Goal: Task Accomplishment & Management: Complete application form

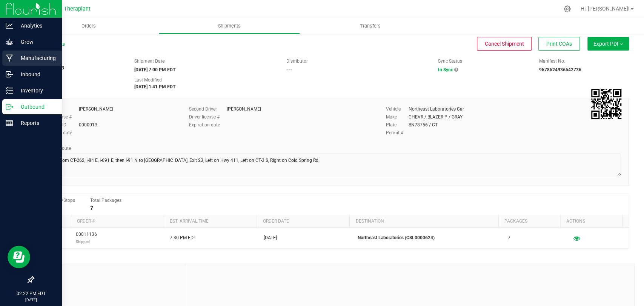
click at [9, 53] on div "Manufacturing" at bounding box center [32, 58] width 60 height 15
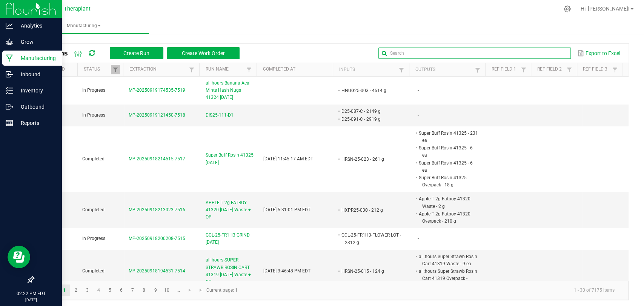
click at [540, 56] on input "text" at bounding box center [474, 53] width 192 height 11
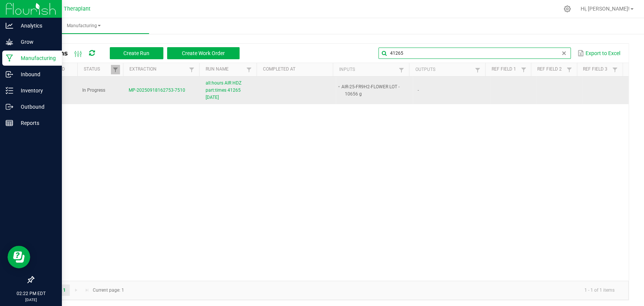
type input "41265"
click at [206, 87] on span "all:hours AIR HDZ part:times 41265 [DATE]" at bounding box center [230, 91] width 49 height 22
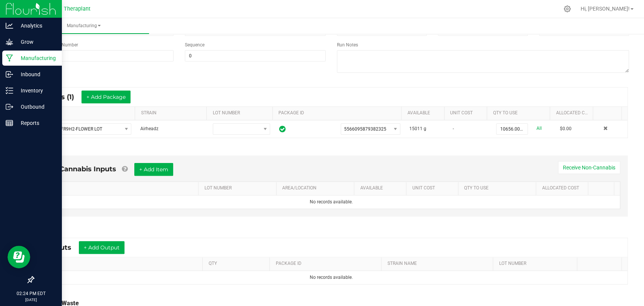
scroll to position [158, 0]
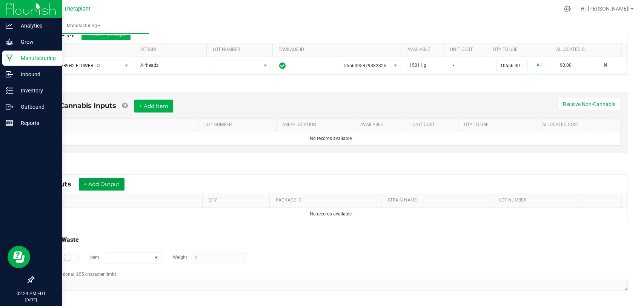
click at [115, 183] on button "+ Add Output" at bounding box center [102, 184] width 46 height 13
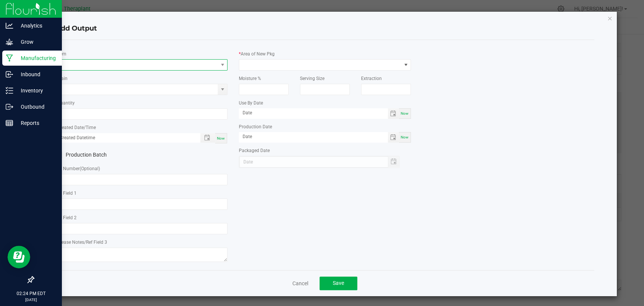
click at [143, 67] on span "NO DATA FOUND" at bounding box center [137, 65] width 162 height 11
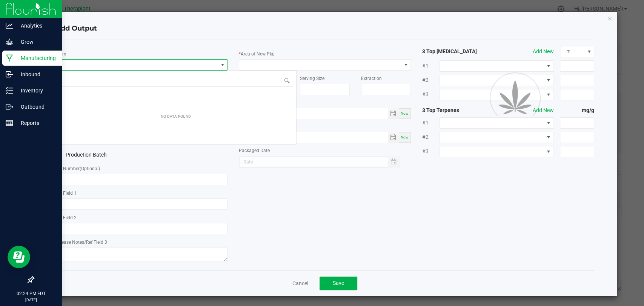
scroll to position [11, 170]
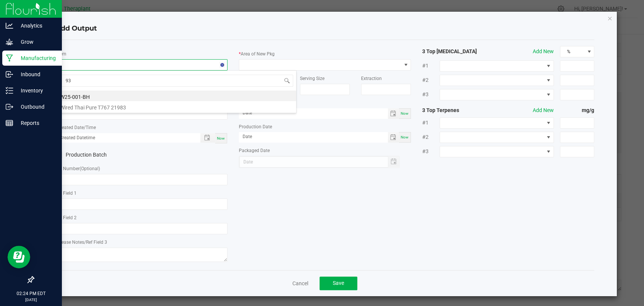
type input "9"
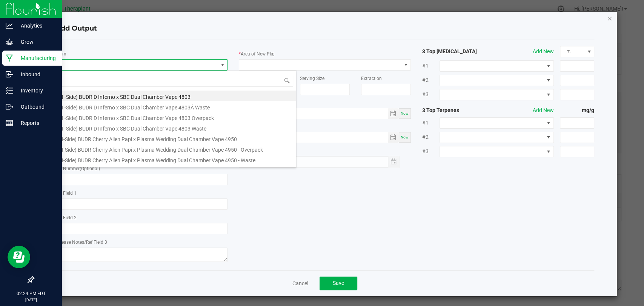
click at [607, 19] on icon "button" at bounding box center [609, 18] width 5 height 9
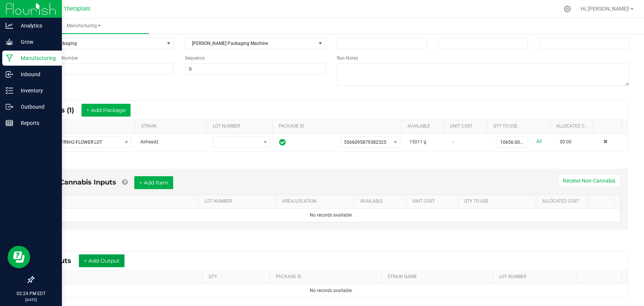
scroll to position [32, 0]
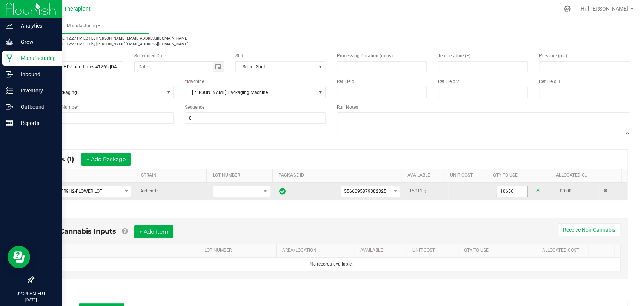
click at [497, 188] on input "10656" at bounding box center [511, 191] width 31 height 11
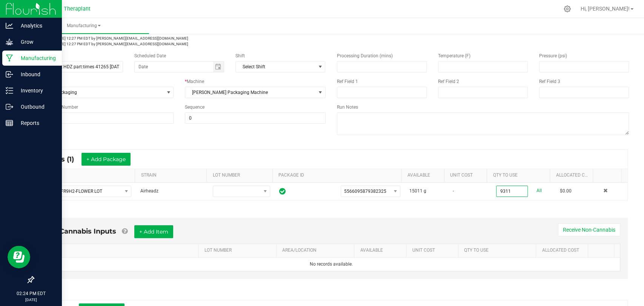
type input "9311.0000 g"
click at [499, 203] on div "* Inputs (1) + Add Package ITEM STRAIN LOT NUMBER PACKAGE ID AVAILABLE Unit Cos…" at bounding box center [331, 175] width 607 height 64
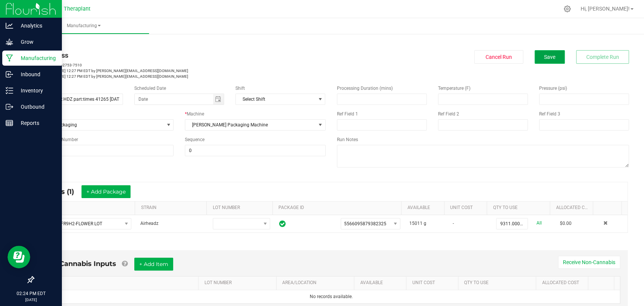
click at [552, 54] on button "Save" at bounding box center [549, 57] width 30 height 14
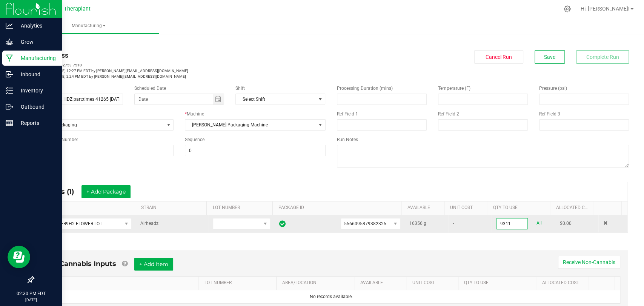
click at [500, 221] on input "9311" at bounding box center [511, 223] width 31 height 11
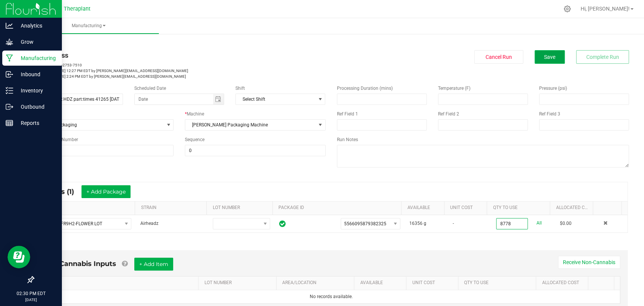
type input "8778.0000 g"
click at [554, 62] on button "Save" at bounding box center [549, 57] width 30 height 14
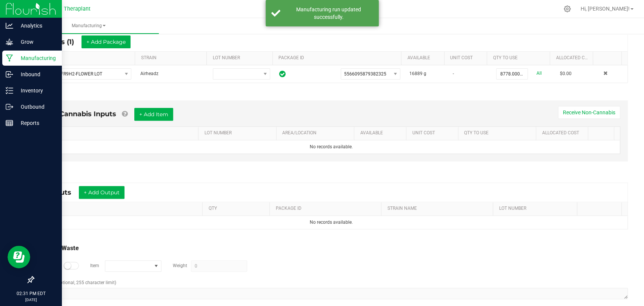
scroll to position [158, 0]
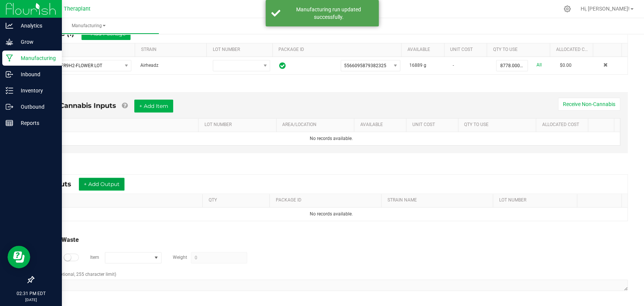
click at [105, 185] on button "+ Add Output" at bounding box center [102, 184] width 46 height 13
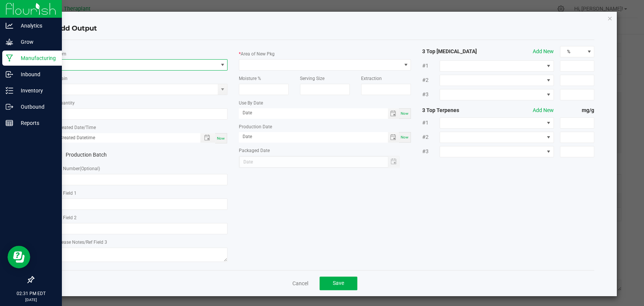
click at [121, 64] on span "NO DATA FOUND" at bounding box center [137, 65] width 162 height 11
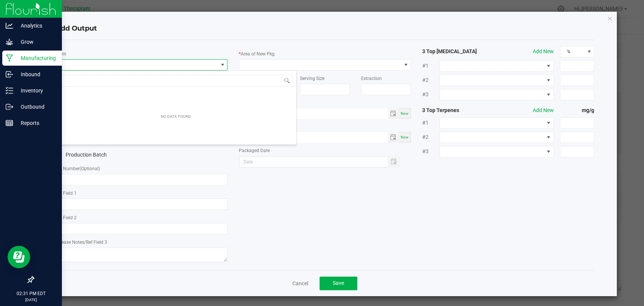
scroll to position [11, 170]
type input "41265"
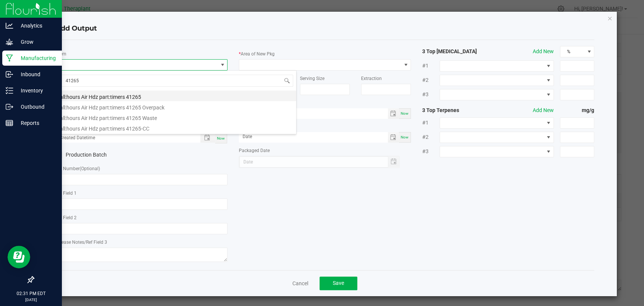
click at [115, 96] on li "all:hours Air Hdz part:timers 41265" at bounding box center [175, 96] width 241 height 11
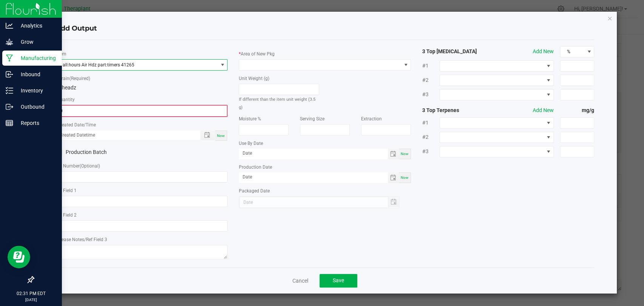
click at [111, 106] on input "0" at bounding box center [141, 111] width 170 height 11
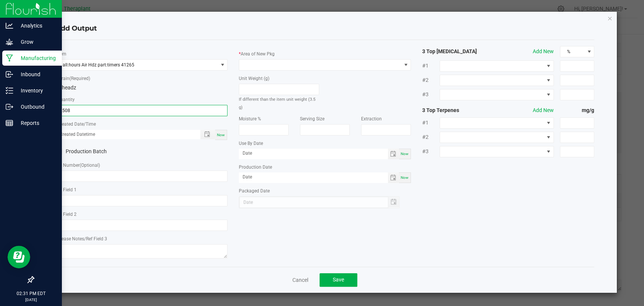
type input "2508 ea"
click at [219, 133] on span "Now" at bounding box center [221, 135] width 8 height 4
type input "[DATE] 2:31 PM"
type input "[DATE]"
click at [272, 58] on div "* Area of New Pkg" at bounding box center [325, 60] width 172 height 21
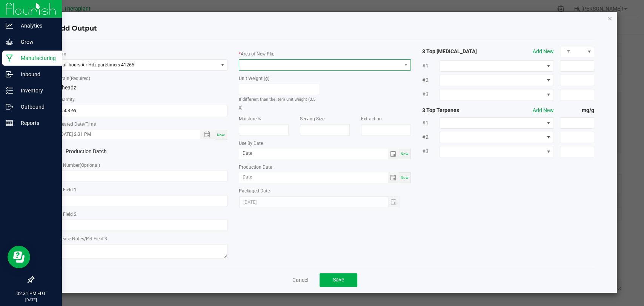
click at [271, 66] on span at bounding box center [320, 65] width 162 height 11
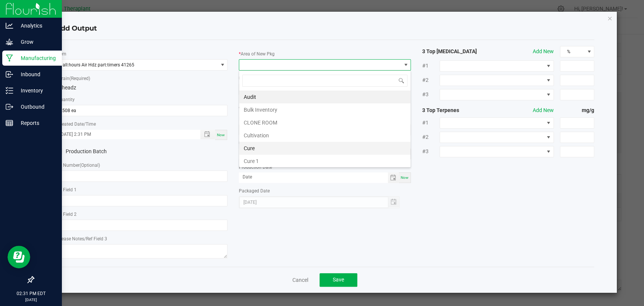
scroll to position [141, 0]
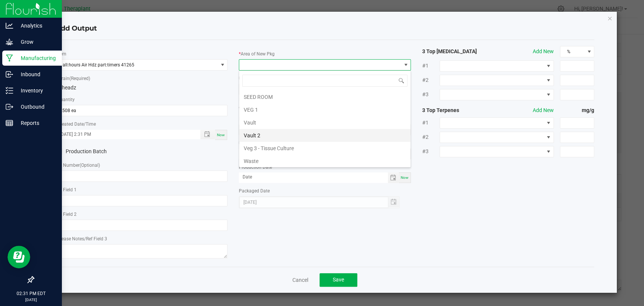
click at [261, 135] on li "Vault 2" at bounding box center [324, 135] width 171 height 13
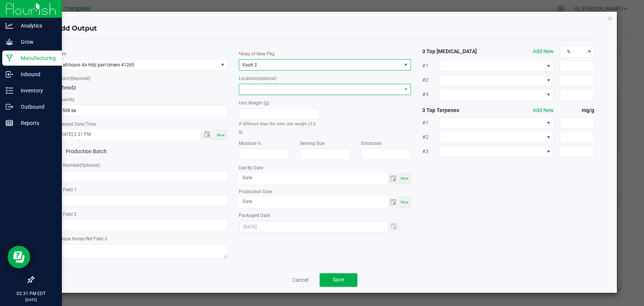
click at [263, 86] on span at bounding box center [320, 89] width 162 height 11
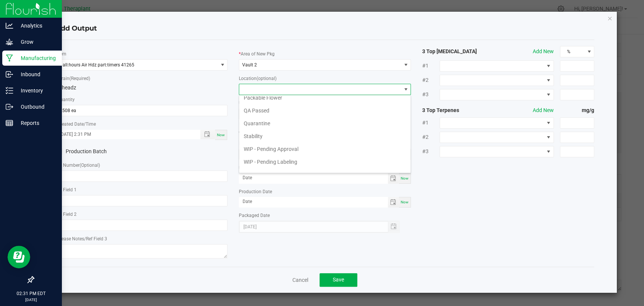
scroll to position [39, 0]
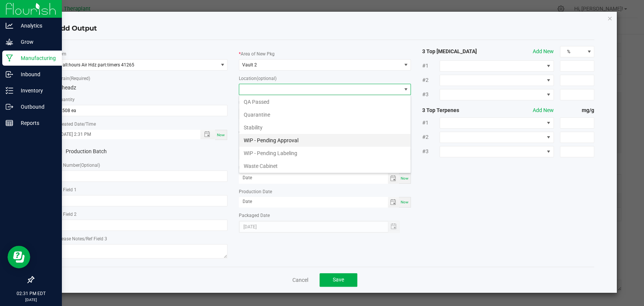
click at [265, 138] on li "WIP - Pending Approval" at bounding box center [324, 140] width 171 height 13
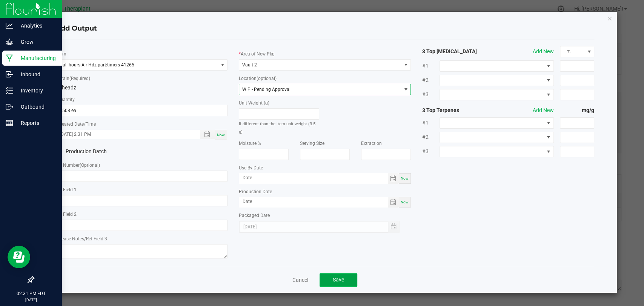
click at [345, 283] on button "Save" at bounding box center [338, 280] width 38 height 14
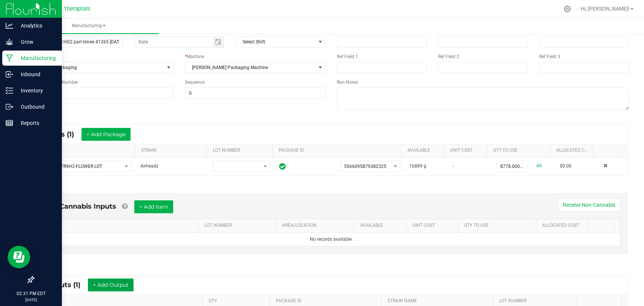
scroll to position [0, 0]
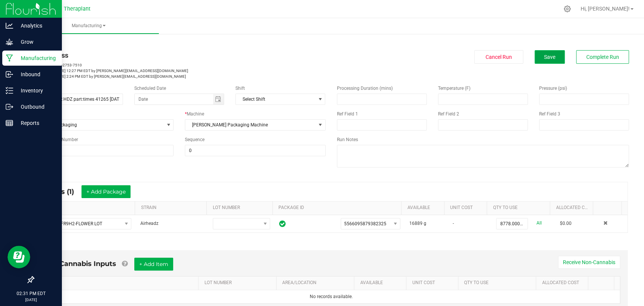
click at [537, 52] on button "Save" at bounding box center [549, 57] width 30 height 14
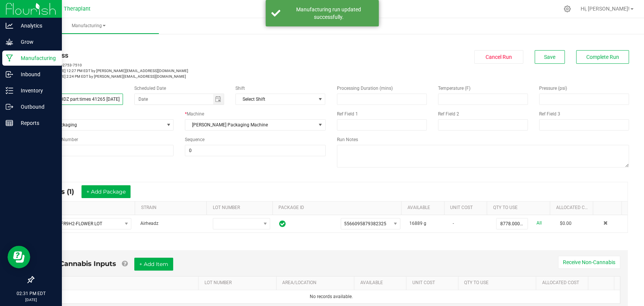
scroll to position [0, 9]
drag, startPoint x: 35, startPoint y: 100, endPoint x: 130, endPoint y: 100, distance: 95.8
click at [130, 100] on div "Name all:hours AIR HDZ part:times 41265 [DATE] Scheduled Date Shift Select Shift" at bounding box center [180, 95] width 304 height 20
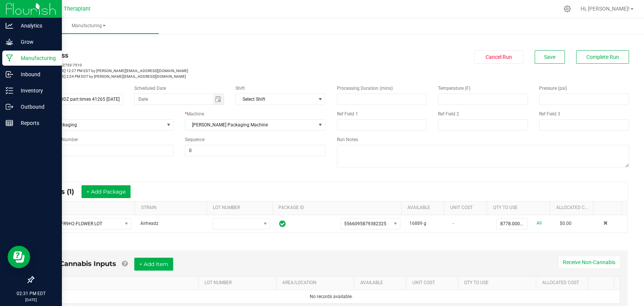
click at [173, 70] on p "Started: [DATE] 12:27 PM EDT by [PERSON_NAME][EMAIL_ADDRESS][DOMAIN_NAME]" at bounding box center [179, 71] width 292 height 6
click at [579, 51] on button "Complete Run" at bounding box center [602, 57] width 53 height 14
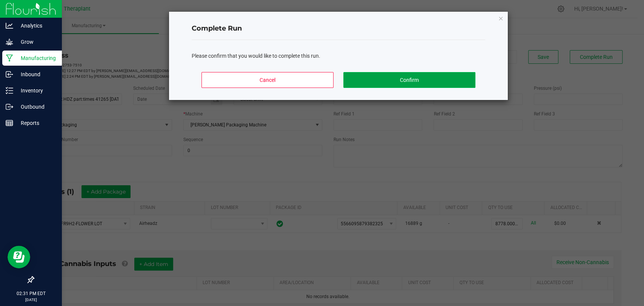
click at [411, 78] on button "Confirm" at bounding box center [409, 80] width 132 height 16
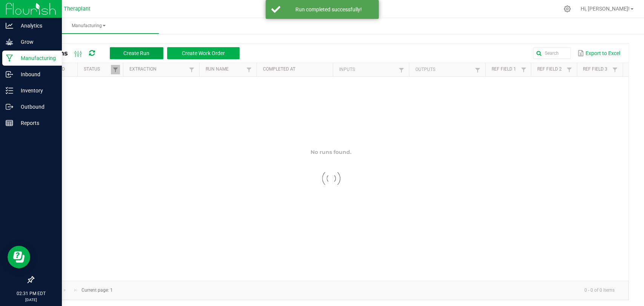
click at [123, 52] on button "Create Run" at bounding box center [137, 53] width 54 height 12
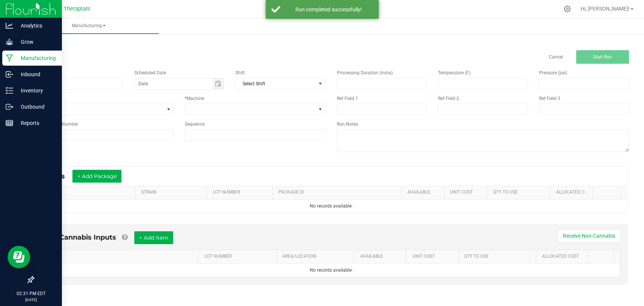
click at [100, 77] on div "Name" at bounding box center [78, 79] width 101 height 20
click at [100, 80] on input at bounding box center [78, 83] width 90 height 11
paste input "all:hours AIR HDZ part:times 41265 [DATE]"
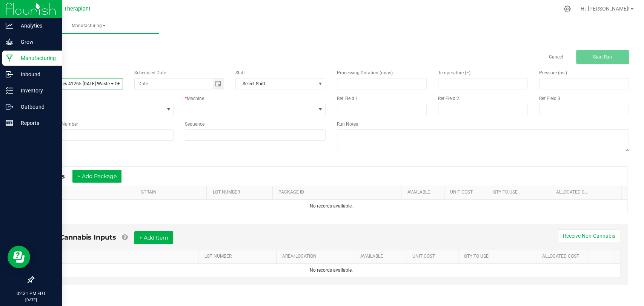
scroll to position [0, 33]
type input "all:hours AIR HDZ part:times 41265 [DATE] Waste + OP"
click at [208, 111] on span at bounding box center [250, 109] width 130 height 11
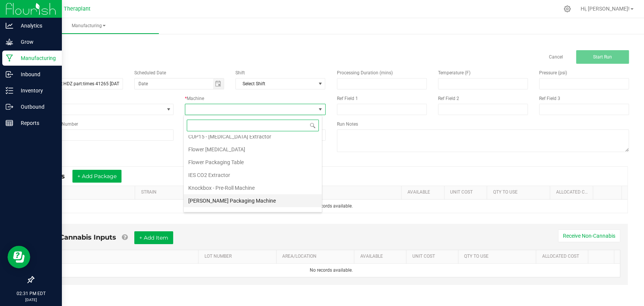
scroll to position [39, 0]
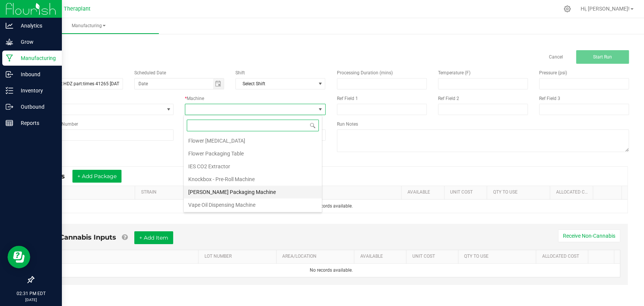
click at [221, 189] on li "[PERSON_NAME] Packaging Machine" at bounding box center [253, 192] width 138 height 13
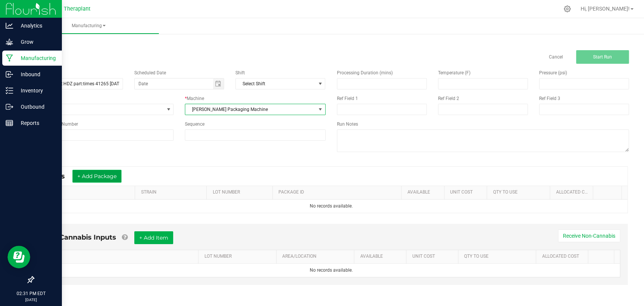
drag, startPoint x: 84, startPoint y: 171, endPoint x: 91, endPoint y: 181, distance: 12.8
click at [84, 171] on button "+ Add Package" at bounding box center [96, 176] width 49 height 13
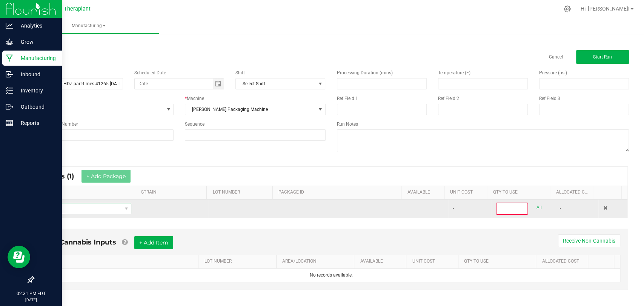
click at [101, 205] on span "NO DATA FOUND" at bounding box center [81, 208] width 82 height 11
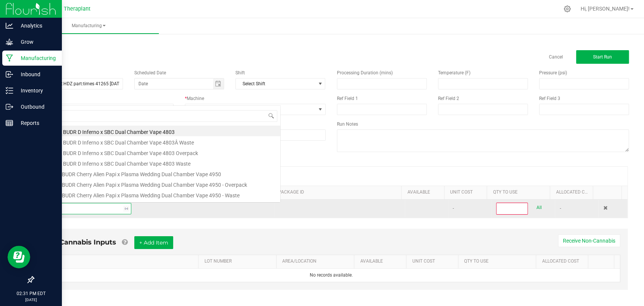
scroll to position [11, 89]
type input "air-25-fr9"
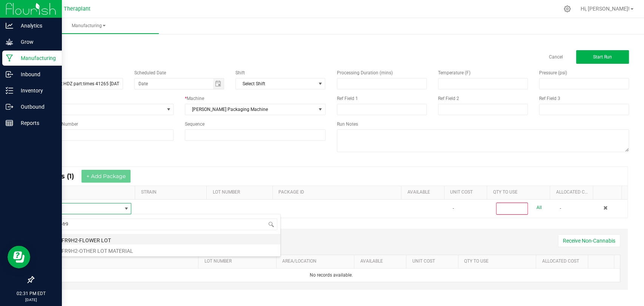
click at [81, 237] on li "AIR-25-FR9H2-FLOWER LOT" at bounding box center [160, 239] width 241 height 11
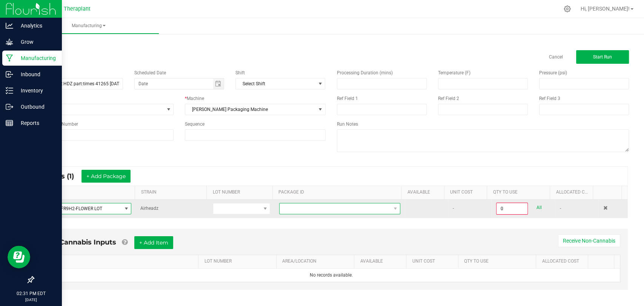
click at [291, 206] on span at bounding box center [334, 208] width 111 height 11
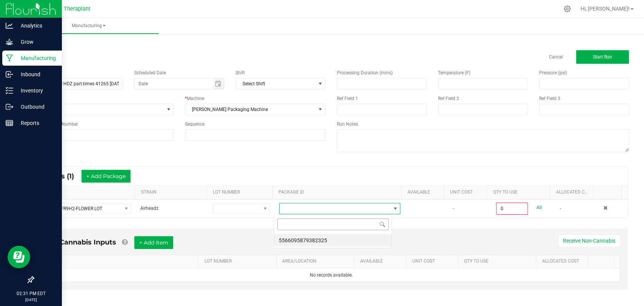
scroll to position [11, 118]
click at [309, 241] on li "5566095879382325" at bounding box center [332, 240] width 117 height 13
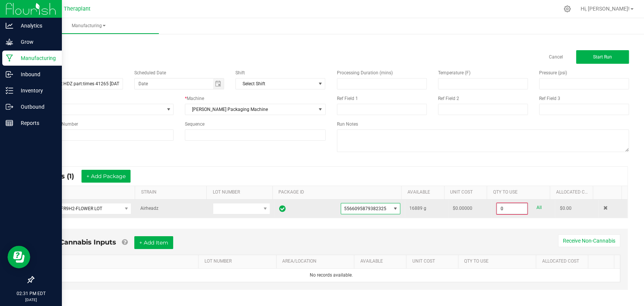
click at [504, 209] on input "0" at bounding box center [512, 208] width 30 height 11
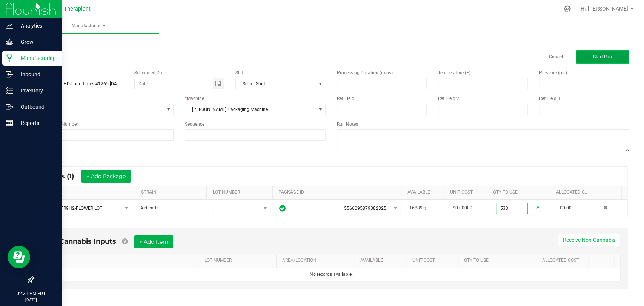
type input "533.0000 g"
click at [610, 61] on button "Start Run" at bounding box center [602, 57] width 53 height 14
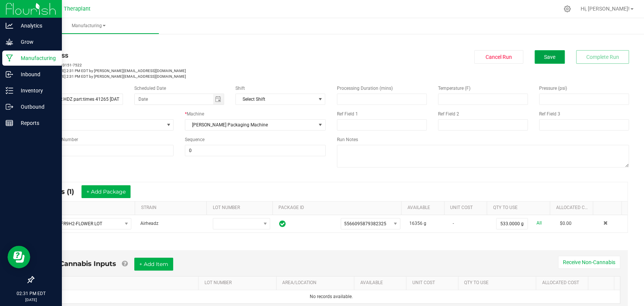
click at [544, 60] on span "Save" at bounding box center [549, 57] width 11 height 6
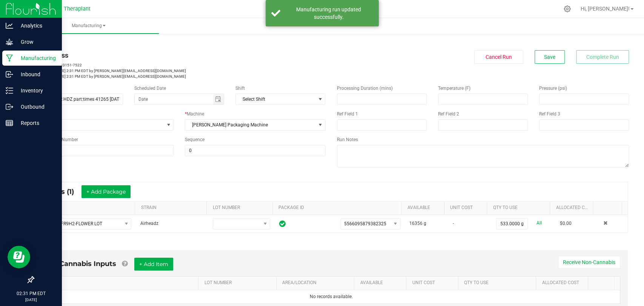
scroll to position [158, 0]
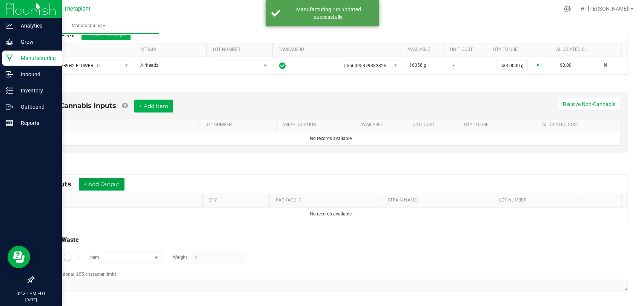
click at [117, 179] on button "+ Add Output" at bounding box center [102, 184] width 46 height 13
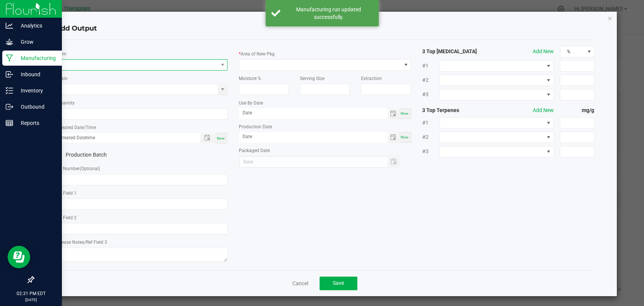
click at [131, 62] on span "NO DATA FOUND" at bounding box center [137, 65] width 162 height 11
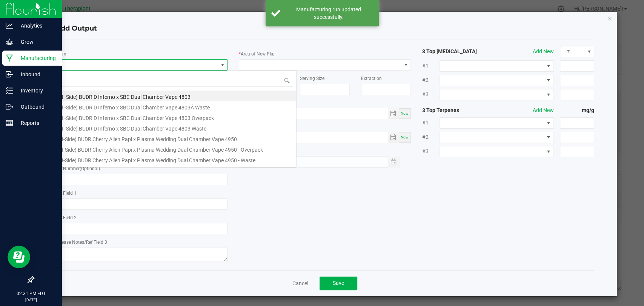
scroll to position [11, 170]
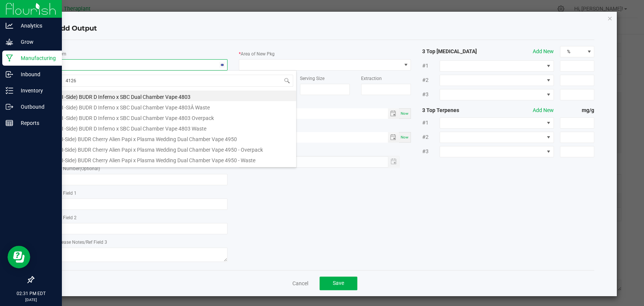
type input "41265"
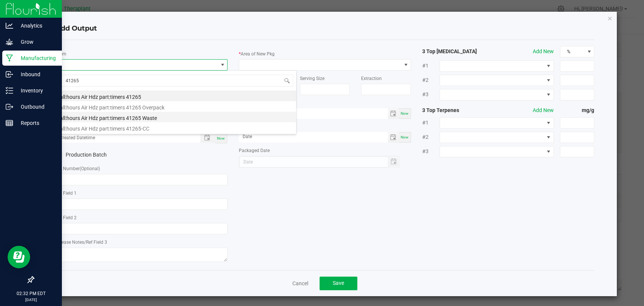
click at [124, 119] on li "all:hours Air Hdz part:timers 41265 Waste" at bounding box center [175, 117] width 241 height 11
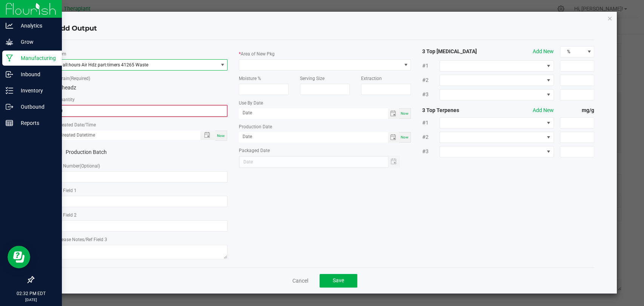
click at [121, 112] on input "0" at bounding box center [141, 111] width 170 height 11
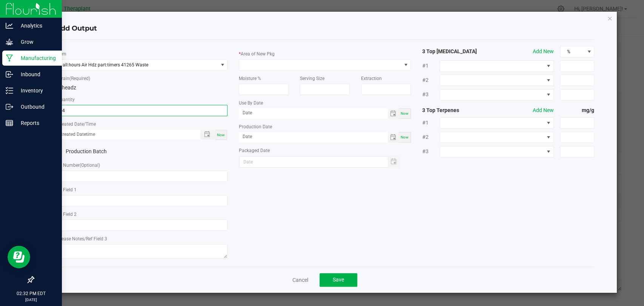
type input "54.0000 g"
click at [226, 134] on div "Now" at bounding box center [221, 135] width 12 height 10
type input "[DATE] 2:32 PM"
type input "[DATE]"
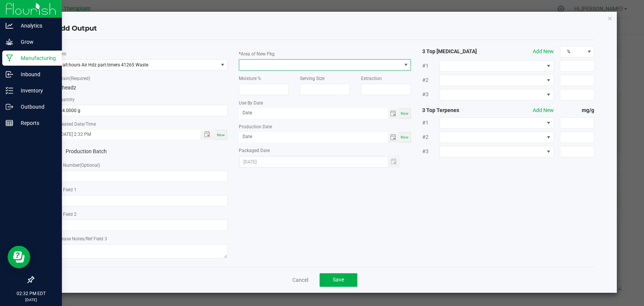
click at [272, 64] on span at bounding box center [320, 65] width 162 height 11
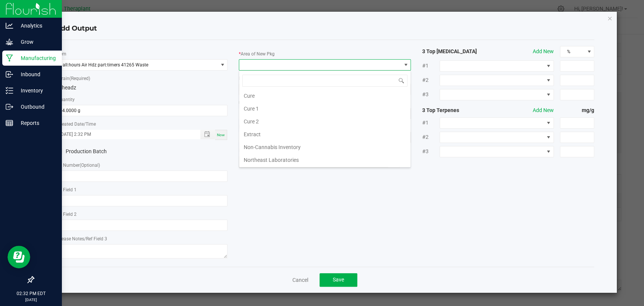
scroll to position [141, 0]
click at [263, 134] on li "Vault 2" at bounding box center [324, 135] width 171 height 13
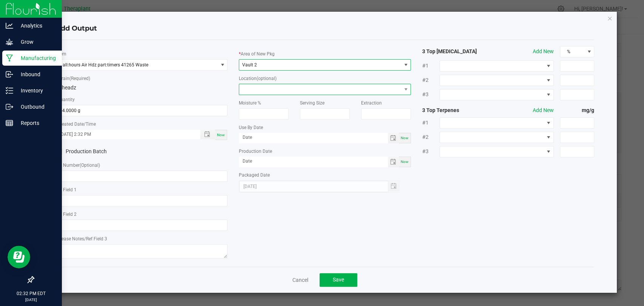
click at [262, 92] on span at bounding box center [320, 89] width 162 height 11
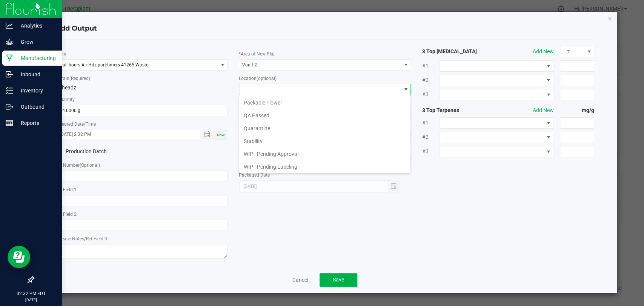
scroll to position [39, 0]
click at [264, 166] on li "Waste Cabinet" at bounding box center [324, 166] width 171 height 13
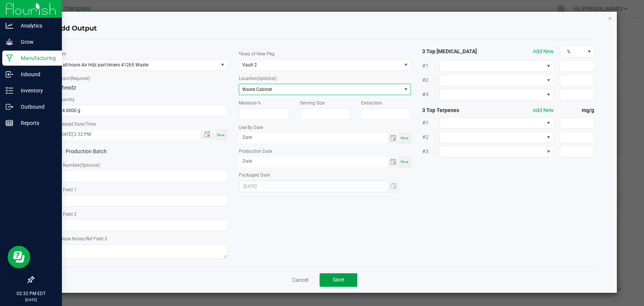
click at [338, 274] on button "Save" at bounding box center [338, 280] width 38 height 14
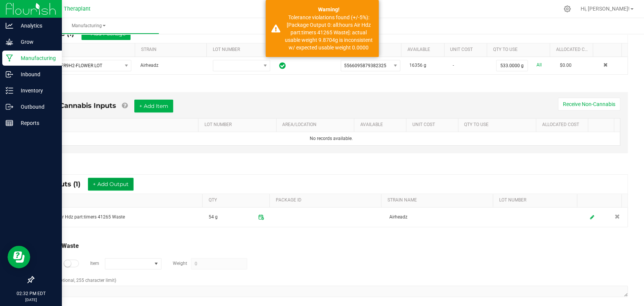
click at [102, 179] on button "+ Add Output" at bounding box center [111, 184] width 46 height 13
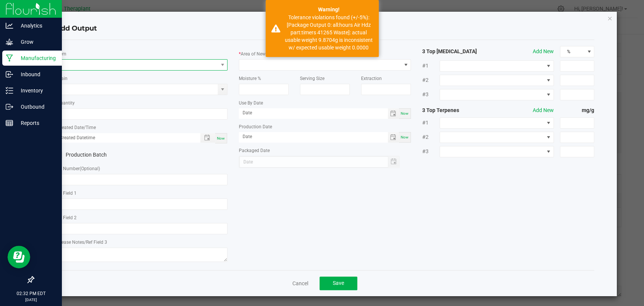
click at [120, 67] on span "NO DATA FOUND" at bounding box center [137, 65] width 162 height 11
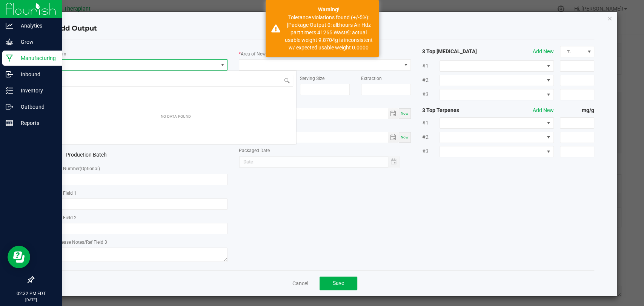
scroll to position [0, 0]
type input "41265"
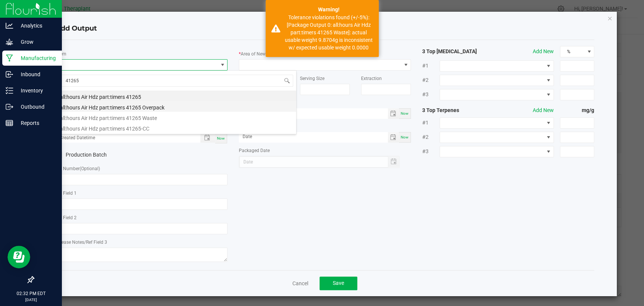
click at [135, 108] on li "all:hours Air Hdz part:timers 41265 Overpack" at bounding box center [175, 106] width 241 height 11
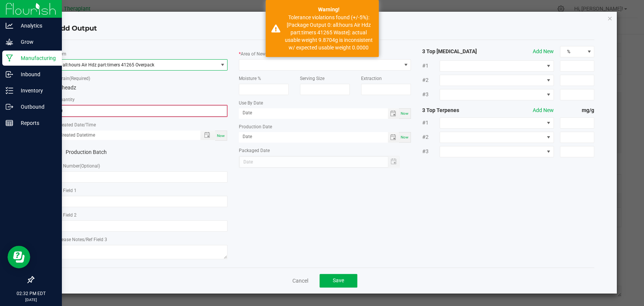
click at [118, 109] on input "0" at bounding box center [141, 111] width 170 height 11
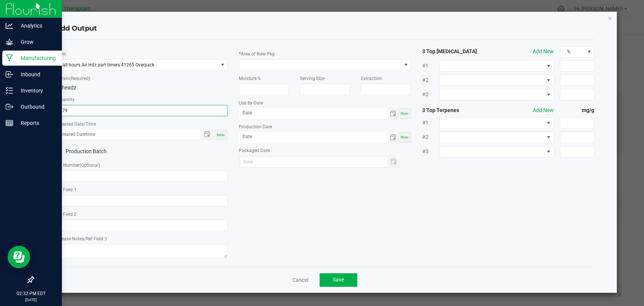
type input "479.0000 g"
click at [220, 135] on span "Now" at bounding box center [221, 135] width 8 height 4
type input "[DATE] 2:32 PM"
type input "[DATE]"
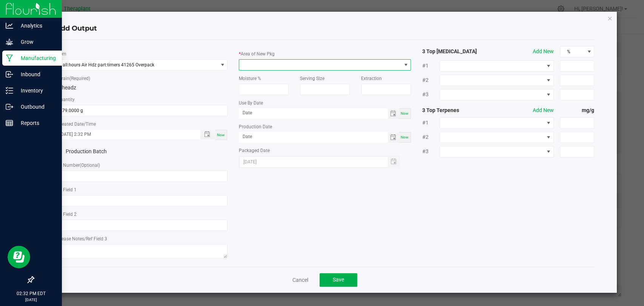
click at [258, 62] on span at bounding box center [320, 65] width 162 height 11
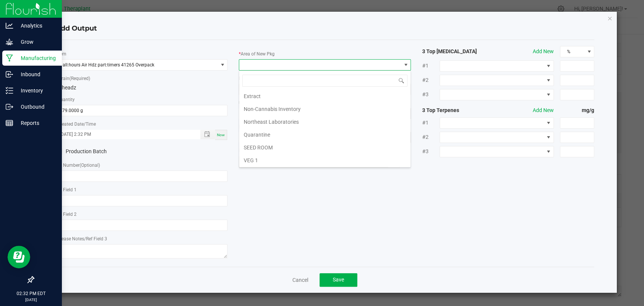
scroll to position [141, 0]
click at [262, 160] on li "Waste" at bounding box center [324, 161] width 171 height 13
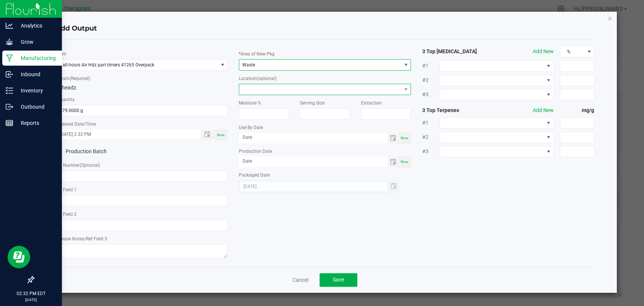
click at [262, 88] on span at bounding box center [320, 89] width 162 height 11
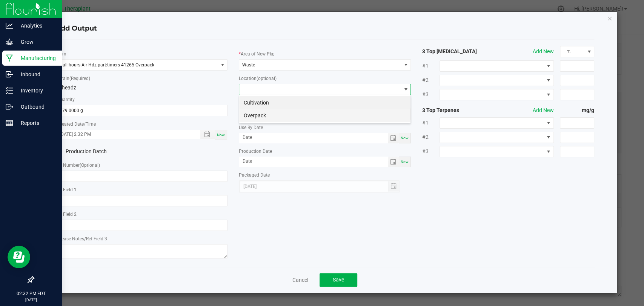
click at [263, 118] on li "Overpack" at bounding box center [324, 115] width 171 height 13
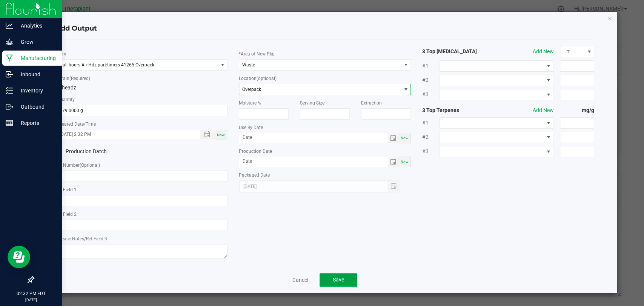
click at [348, 278] on button "Save" at bounding box center [338, 280] width 38 height 14
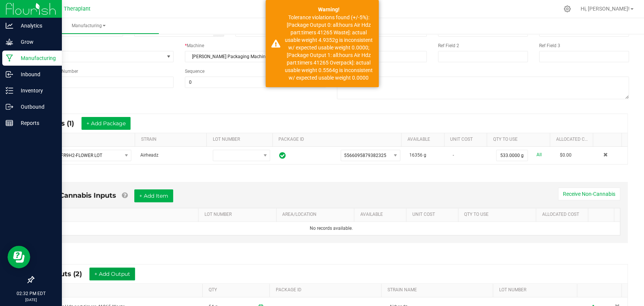
scroll to position [0, 0]
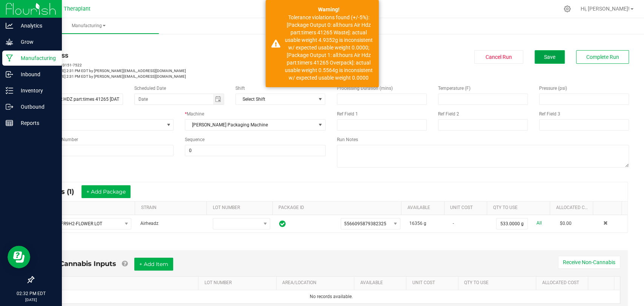
click at [534, 53] on button "Save" at bounding box center [549, 57] width 30 height 14
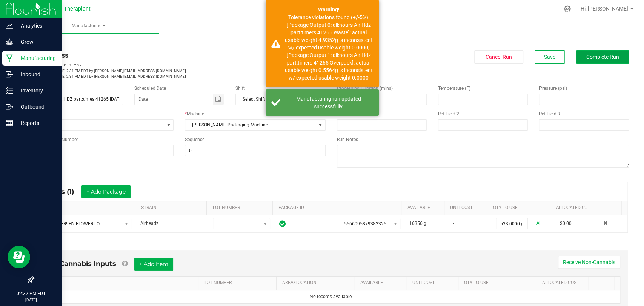
click at [587, 57] on span "Complete Run" at bounding box center [602, 57] width 33 height 6
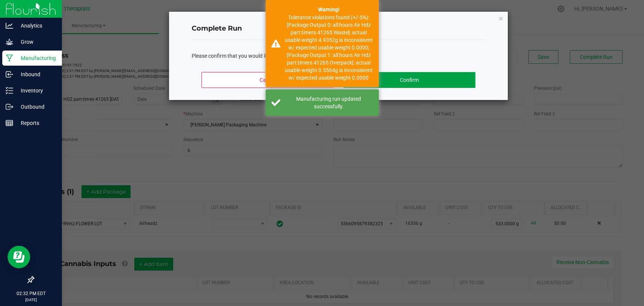
click at [459, 77] on button "Confirm" at bounding box center [409, 80] width 132 height 16
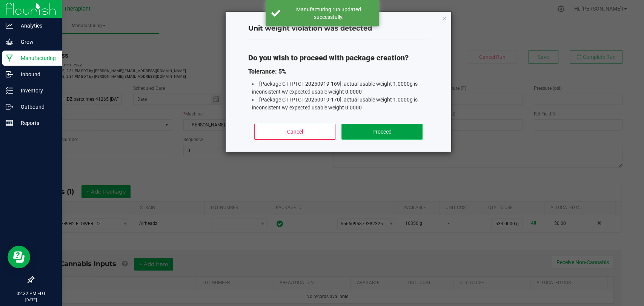
click at [386, 129] on button "Proceed" at bounding box center [381, 132] width 81 height 16
